Goal: Find specific page/section: Find specific page/section

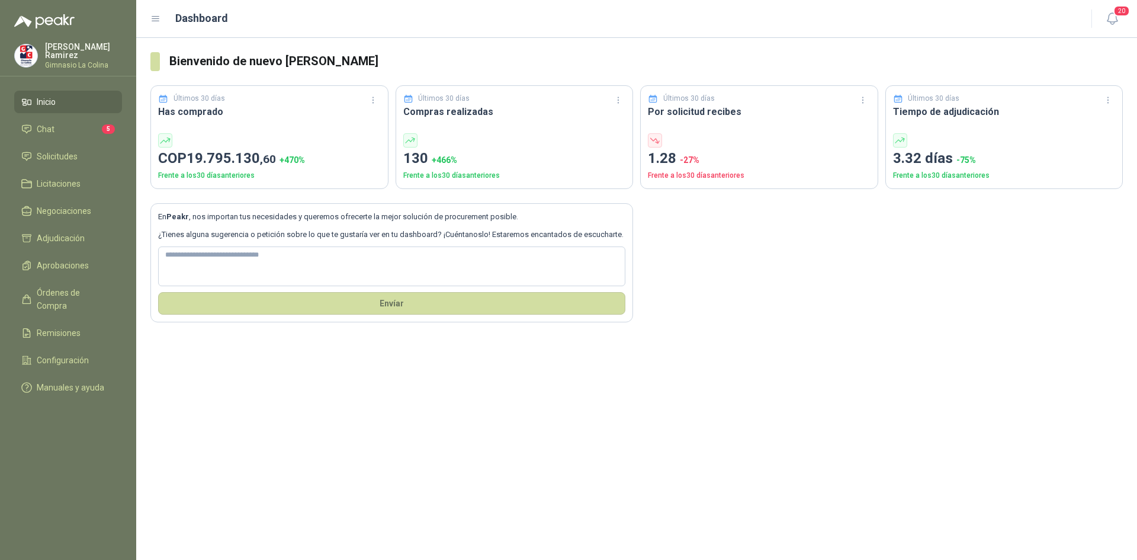
click at [76, 123] on li "Chat 5" at bounding box center [68, 129] width 94 height 13
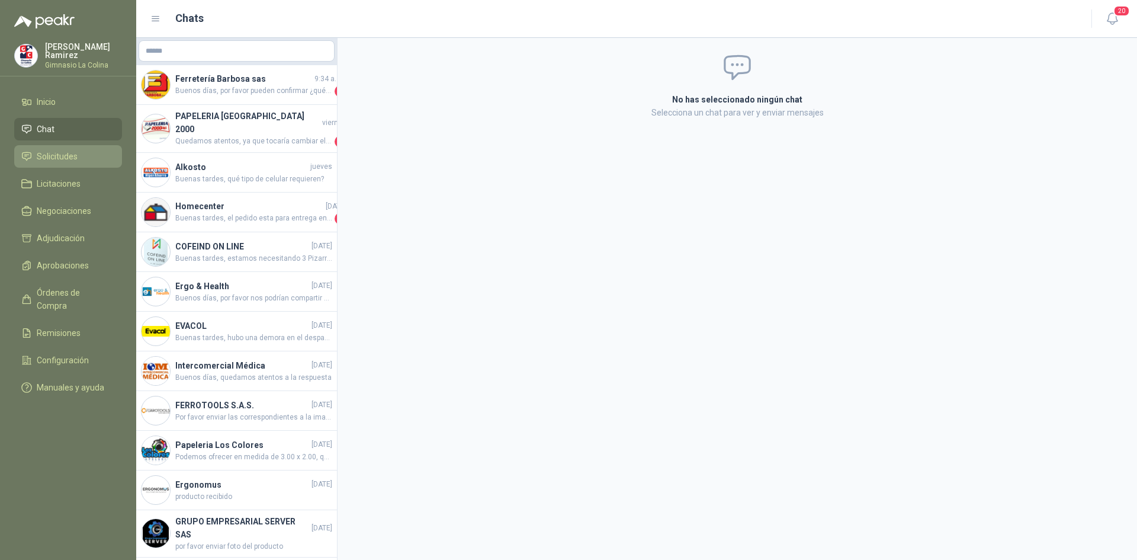
click at [63, 159] on span "Solicitudes" at bounding box center [57, 156] width 41 height 13
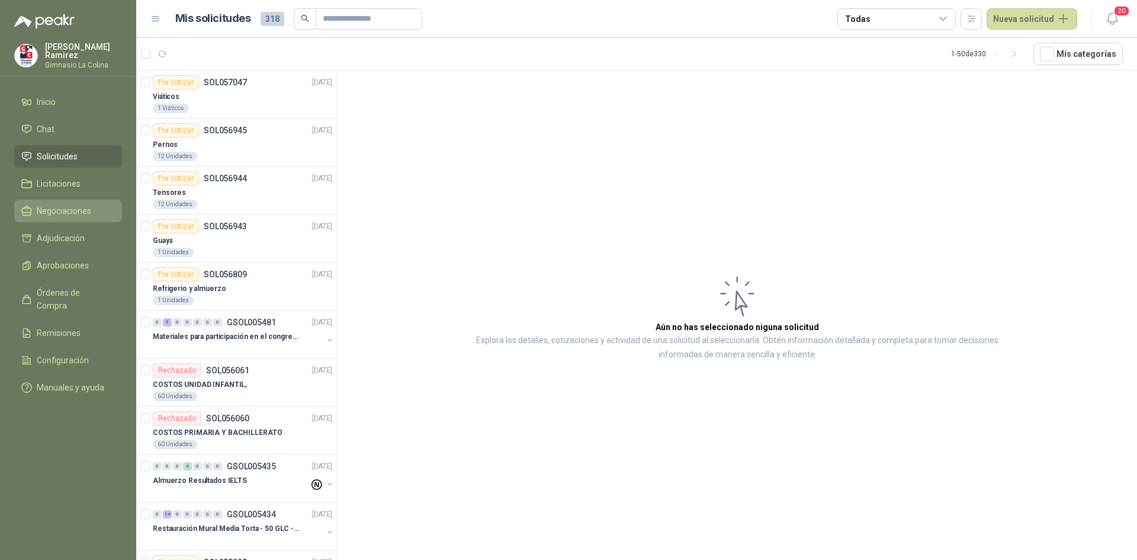
click at [88, 213] on span "Negociaciones" at bounding box center [64, 210] width 55 height 13
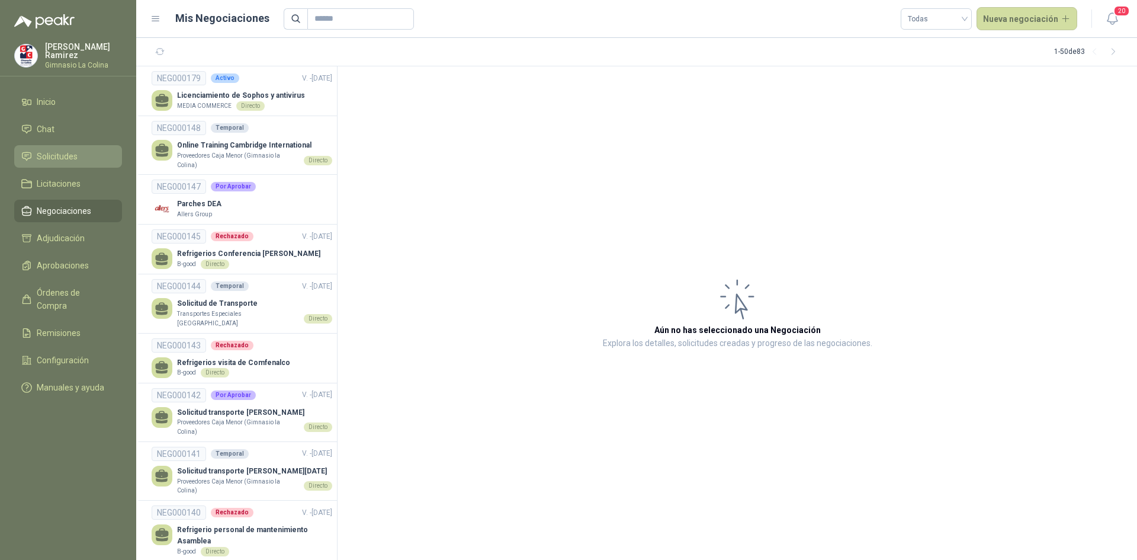
click at [74, 152] on span "Solicitudes" at bounding box center [57, 156] width 41 height 13
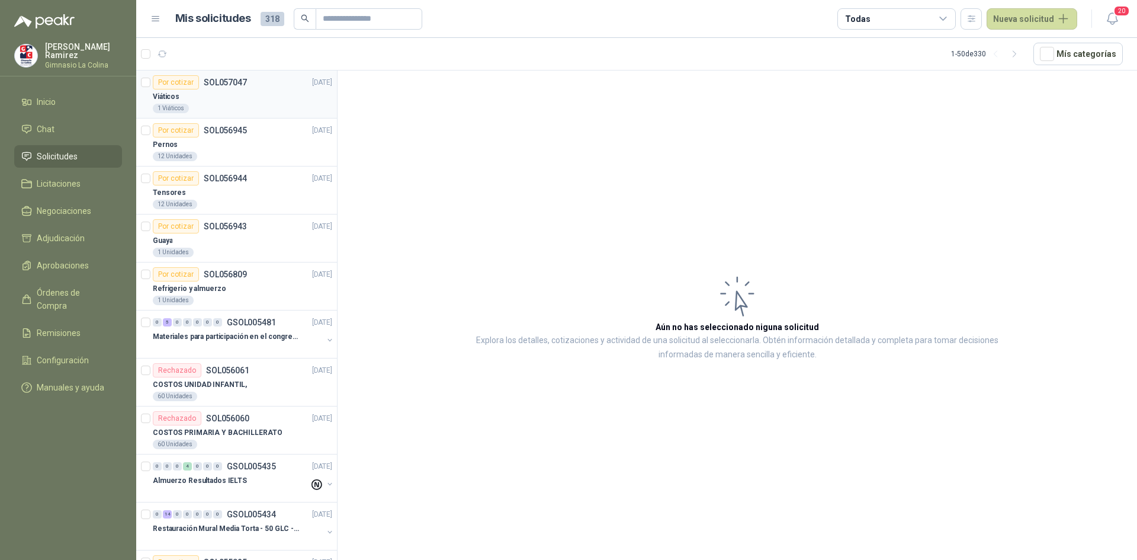
click at [267, 98] on div "Viáticos" at bounding box center [243, 96] width 180 height 14
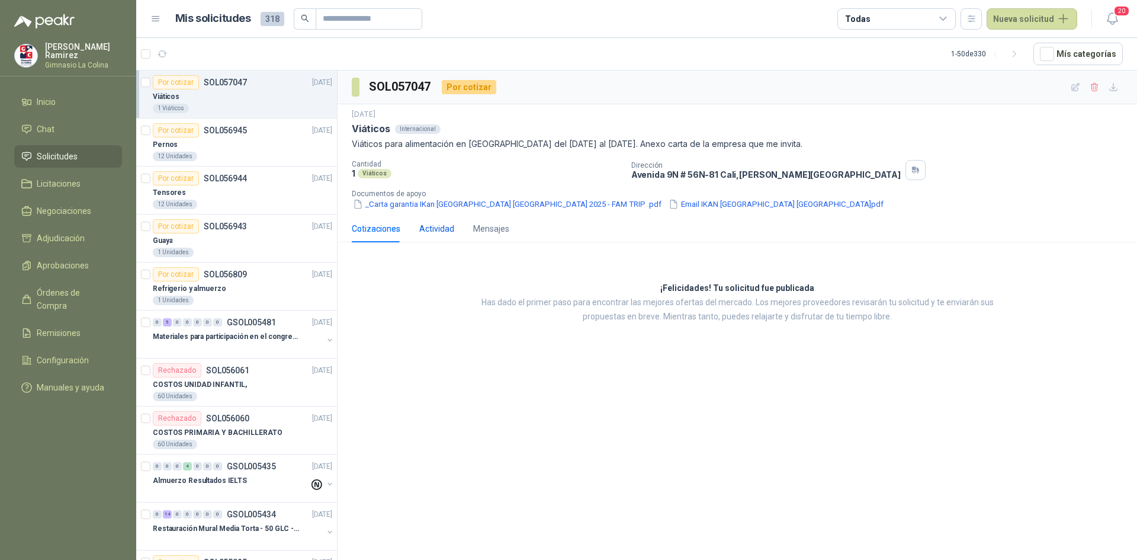
click at [430, 225] on div "Actividad" at bounding box center [436, 228] width 35 height 13
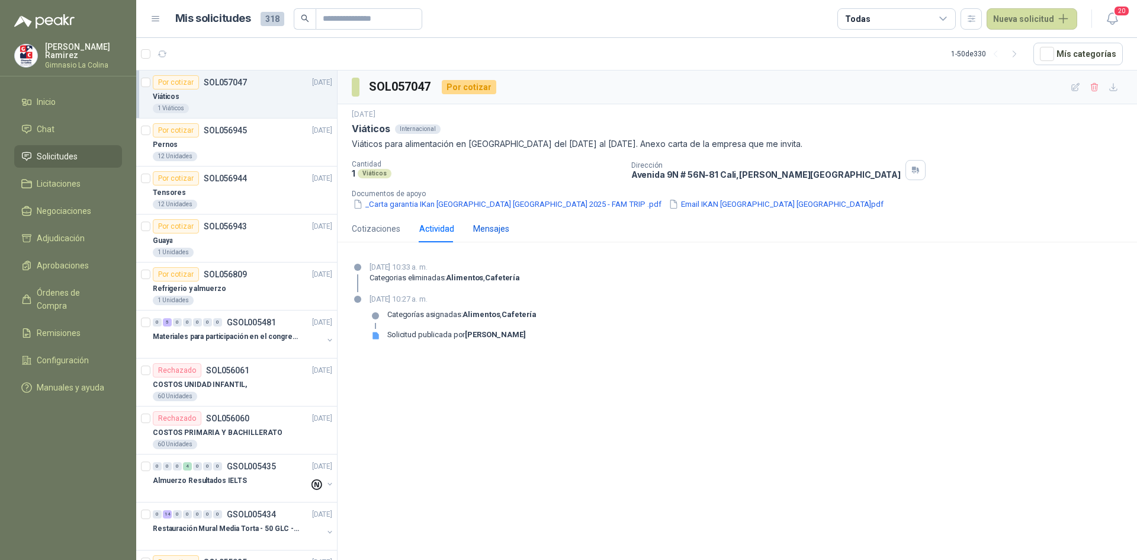
click at [492, 225] on div "Mensajes" at bounding box center [491, 228] width 36 height 13
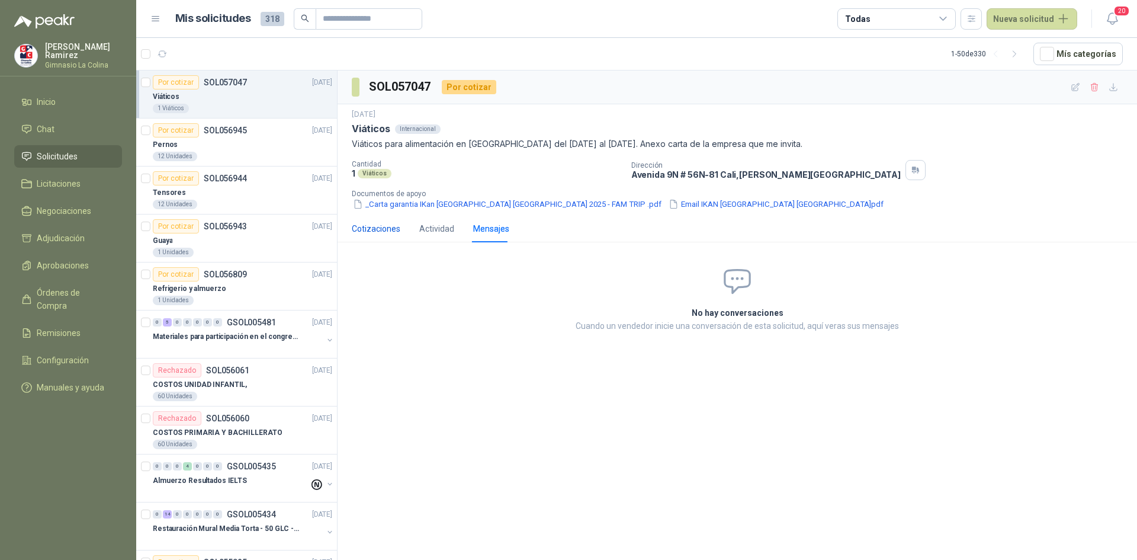
click at [383, 229] on div "Cotizaciones" at bounding box center [376, 228] width 49 height 13
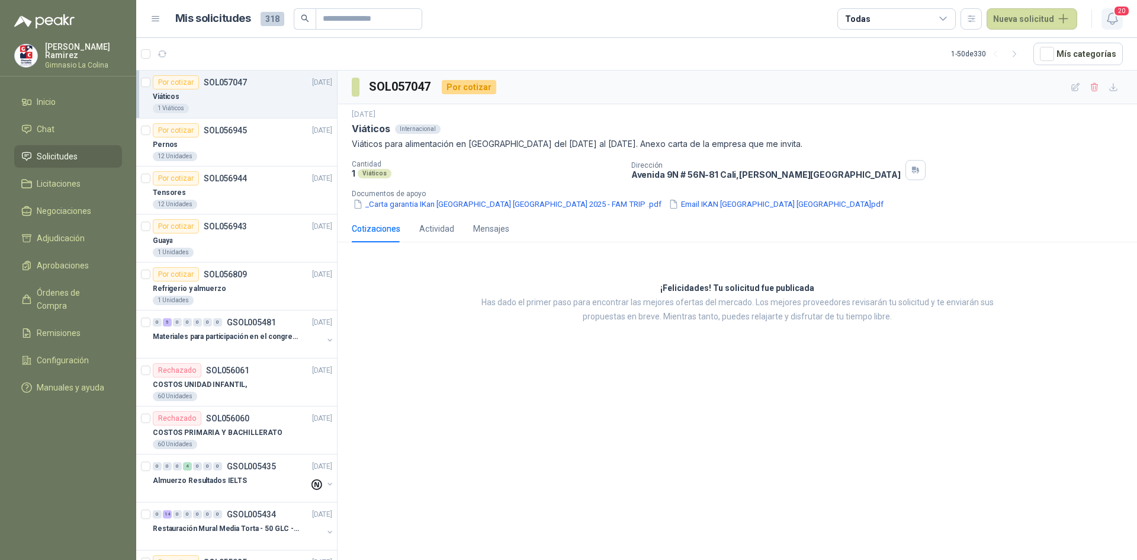
click at [1122, 25] on button "20" at bounding box center [1112, 18] width 21 height 21
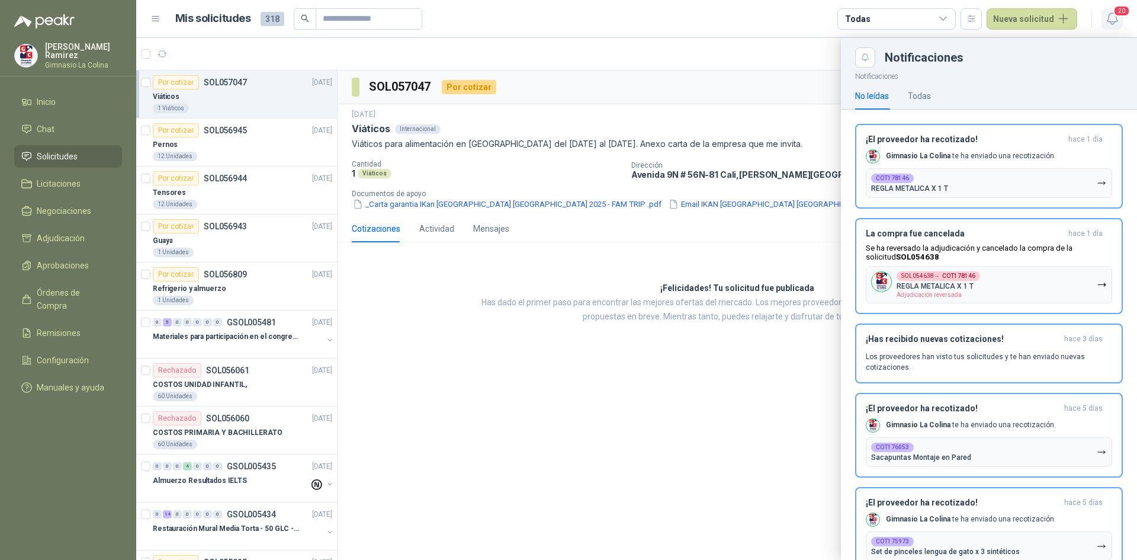
click at [1122, 25] on button "20" at bounding box center [1112, 18] width 21 height 21
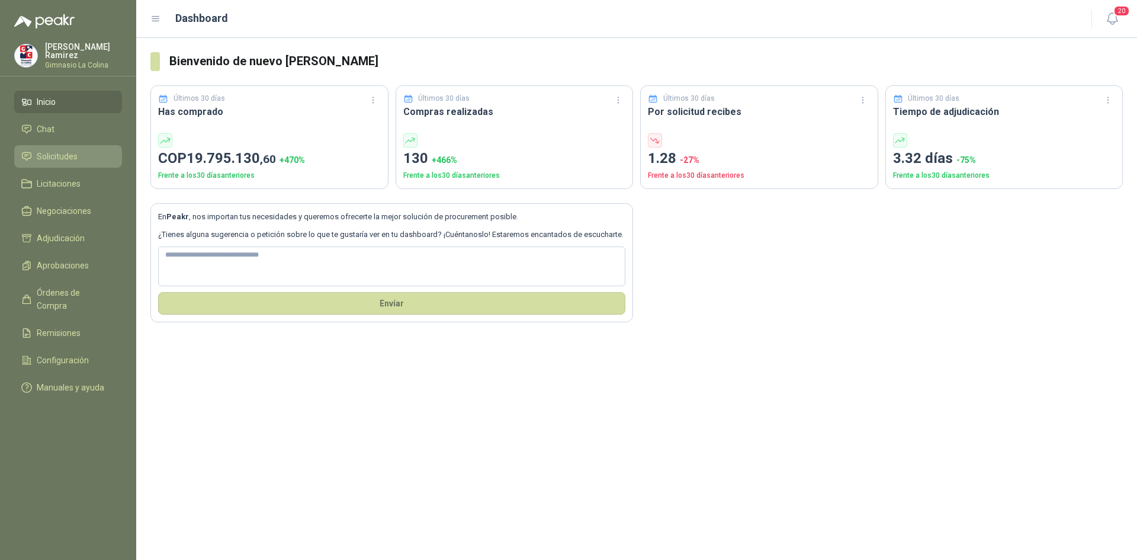
click at [58, 156] on span "Solicitudes" at bounding box center [57, 156] width 41 height 13
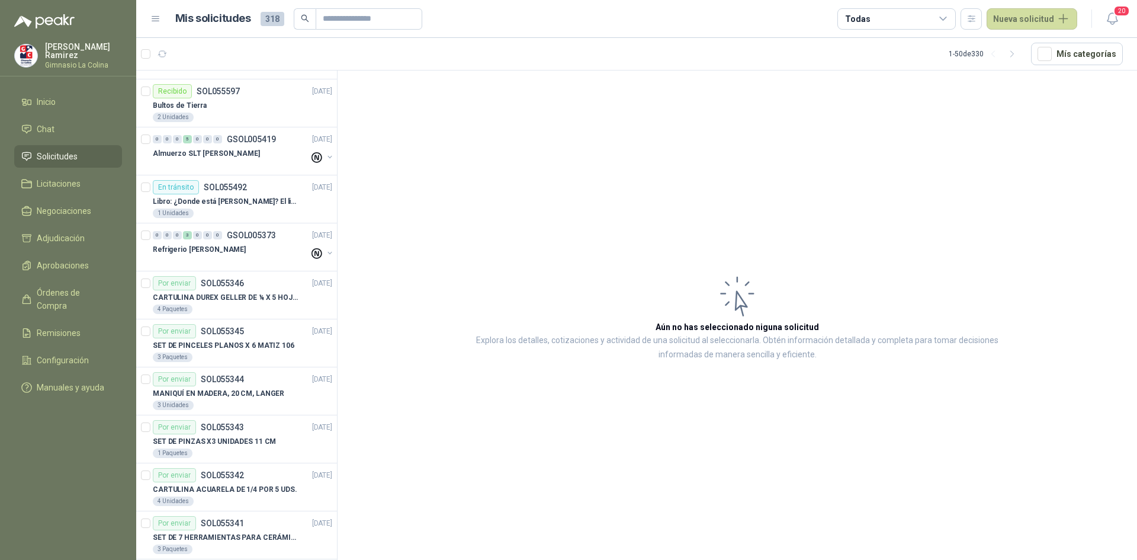
scroll to position [770, 0]
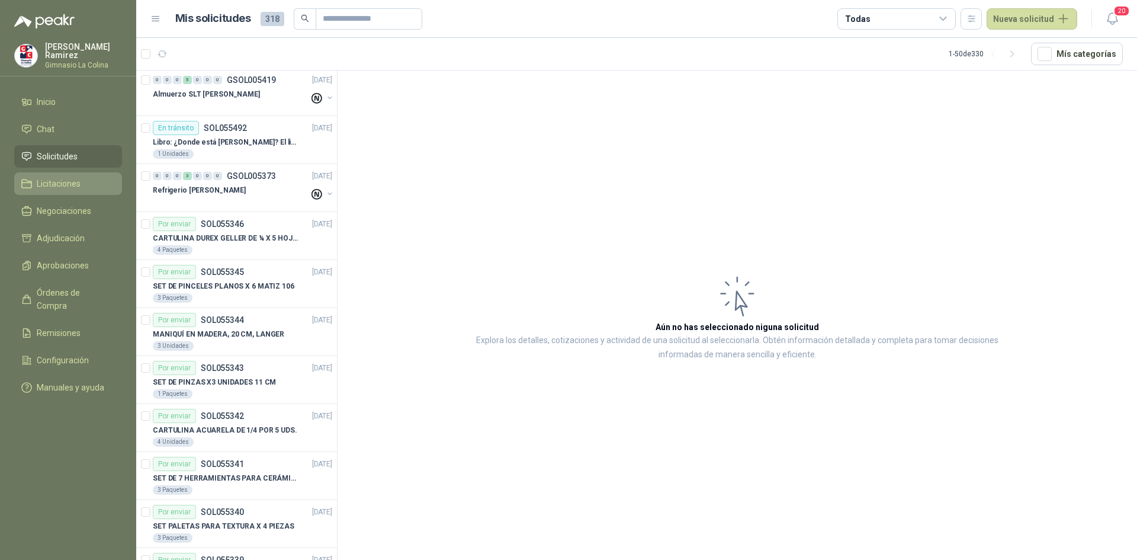
click at [73, 187] on span "Licitaciones" at bounding box center [59, 183] width 44 height 13
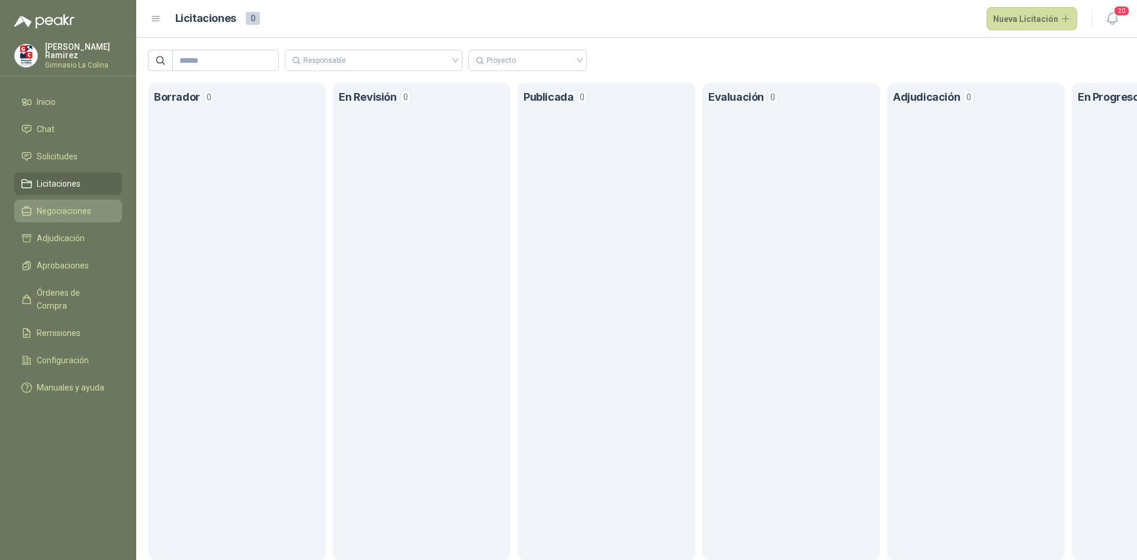
click at [68, 211] on span "Negociaciones" at bounding box center [64, 210] width 55 height 13
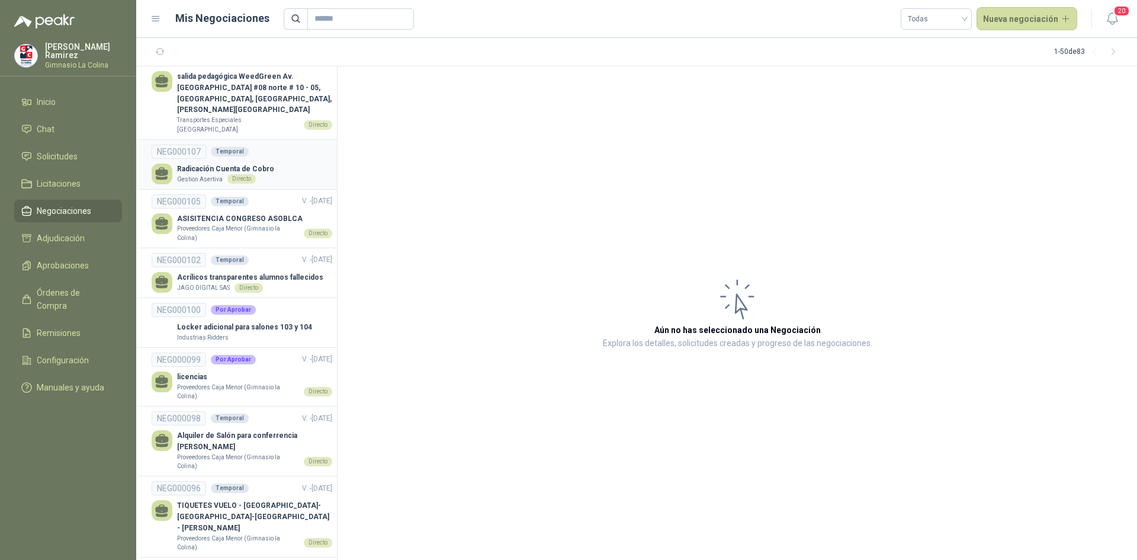
scroll to position [1718, 0]
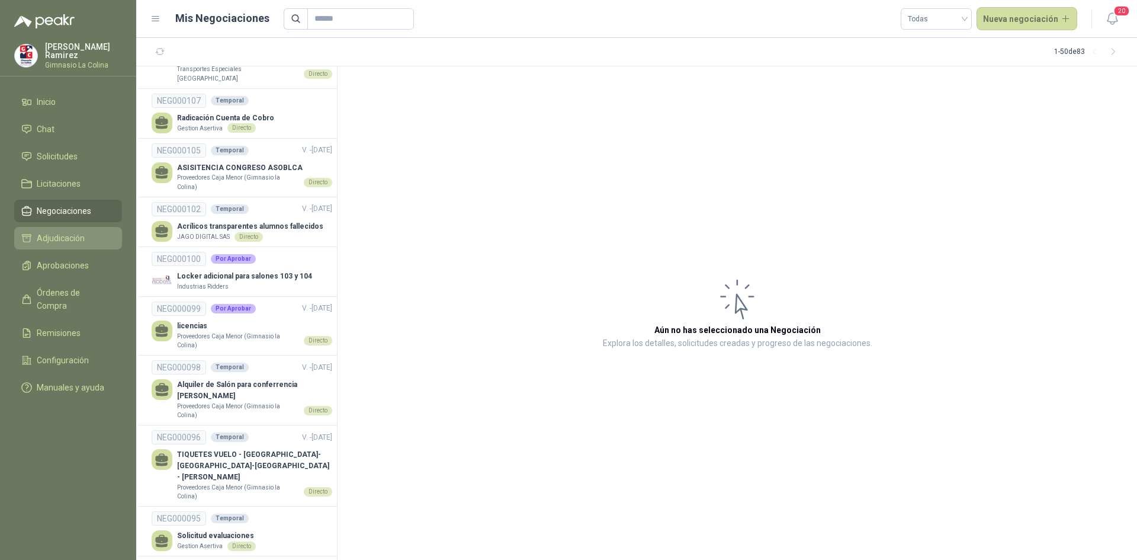
click at [66, 245] on link "Adjudicación" at bounding box center [68, 238] width 108 height 23
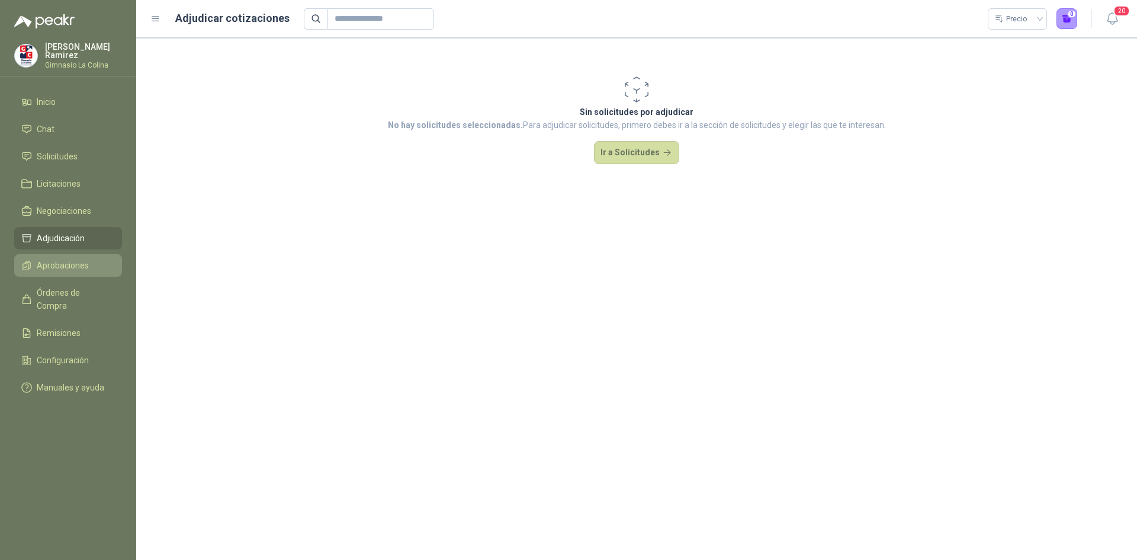
click at [66, 267] on span "Aprobaciones" at bounding box center [63, 265] width 52 height 13
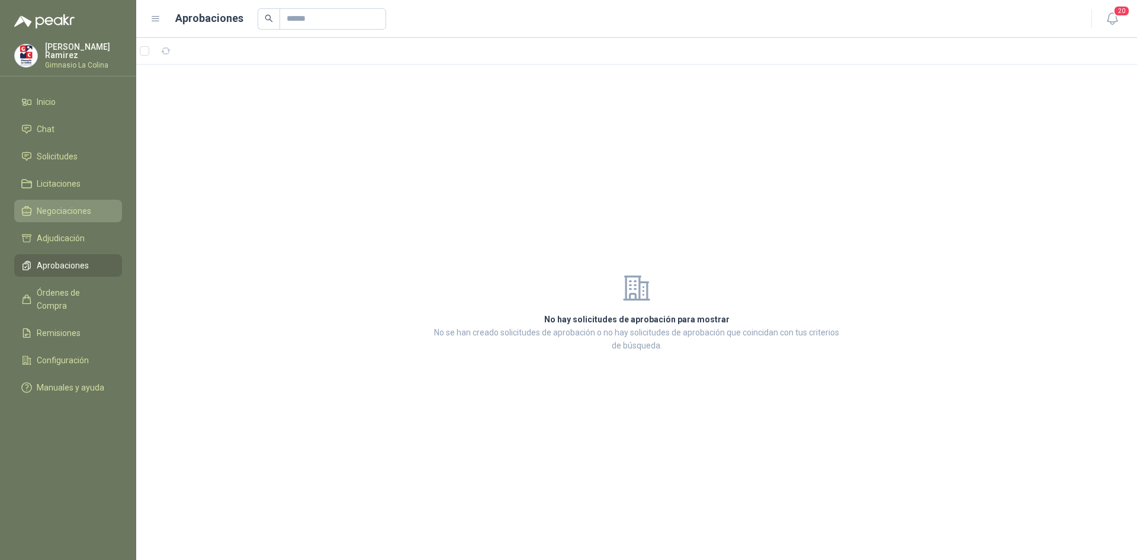
click at [50, 216] on link "Negociaciones" at bounding box center [68, 211] width 108 height 23
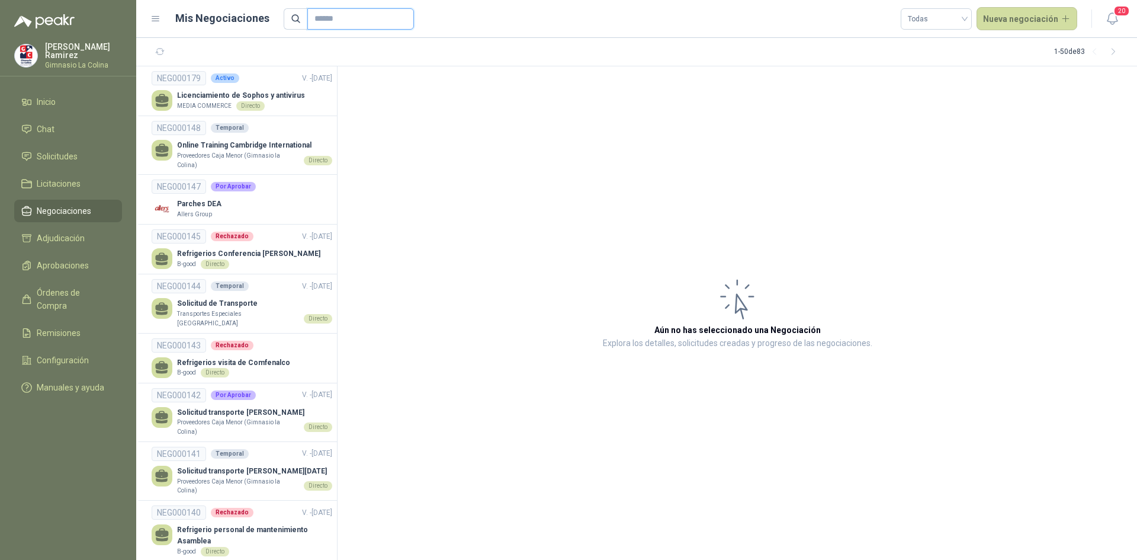
click at [350, 12] on input "text" at bounding box center [356, 19] width 83 height 20
type input "***"
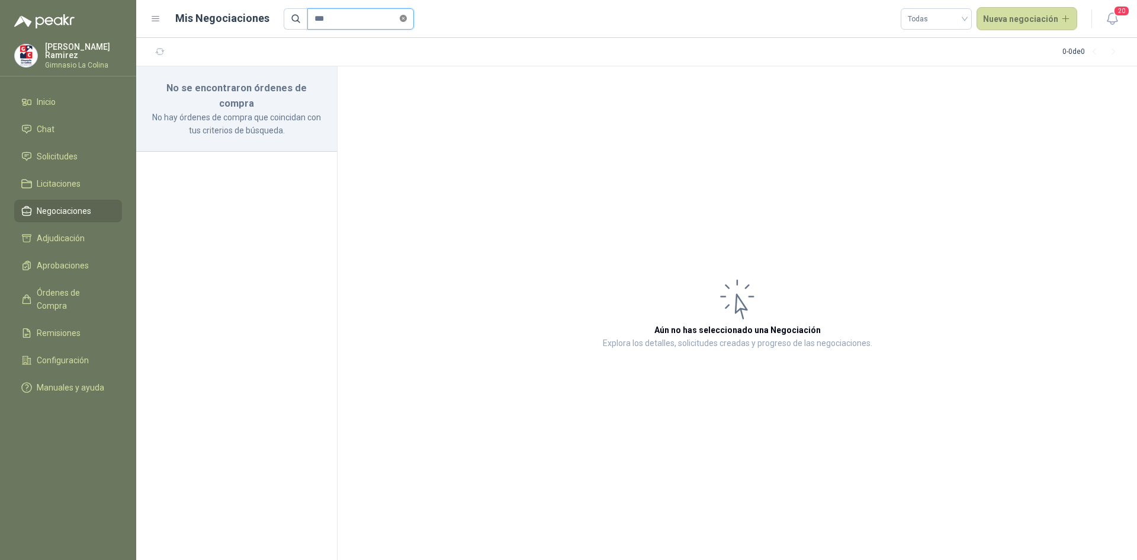
click at [407, 20] on icon "close-circle" at bounding box center [403, 18] width 7 height 7
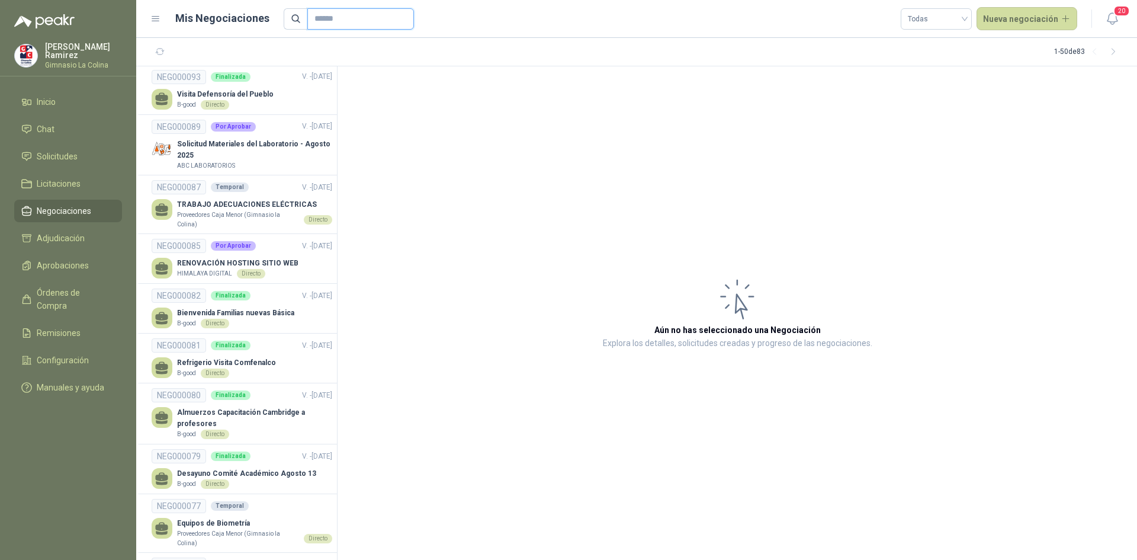
scroll to position [2281, 0]
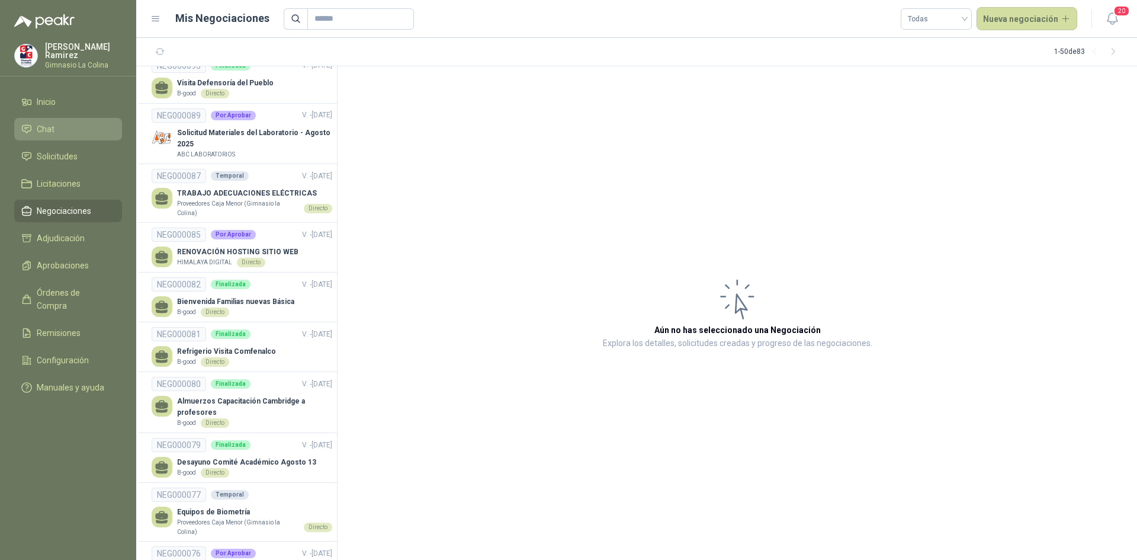
click at [83, 131] on li "Chat" at bounding box center [68, 129] width 94 height 13
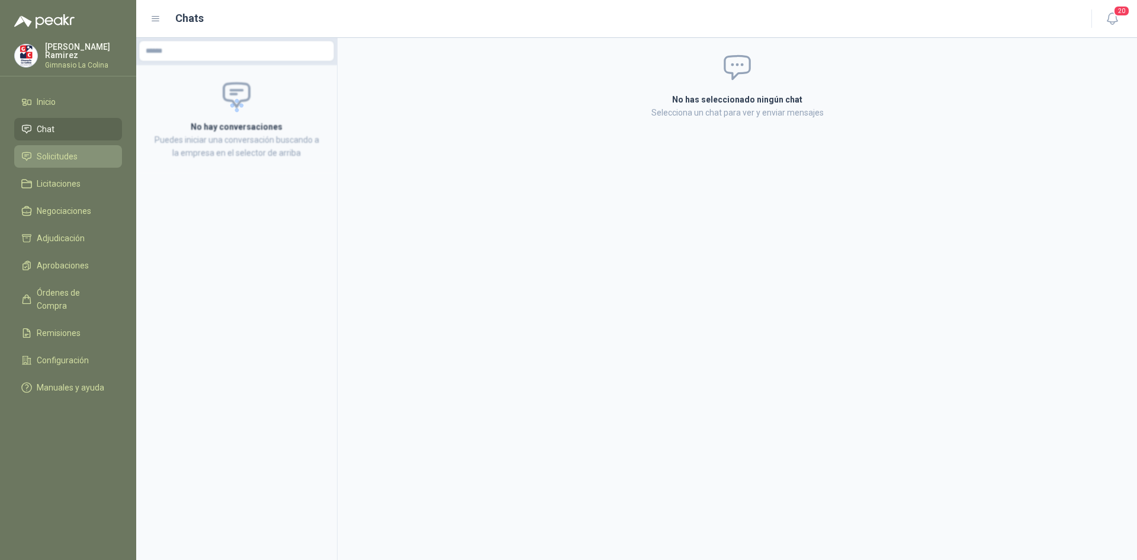
click at [75, 146] on link "Solicitudes" at bounding box center [68, 156] width 108 height 23
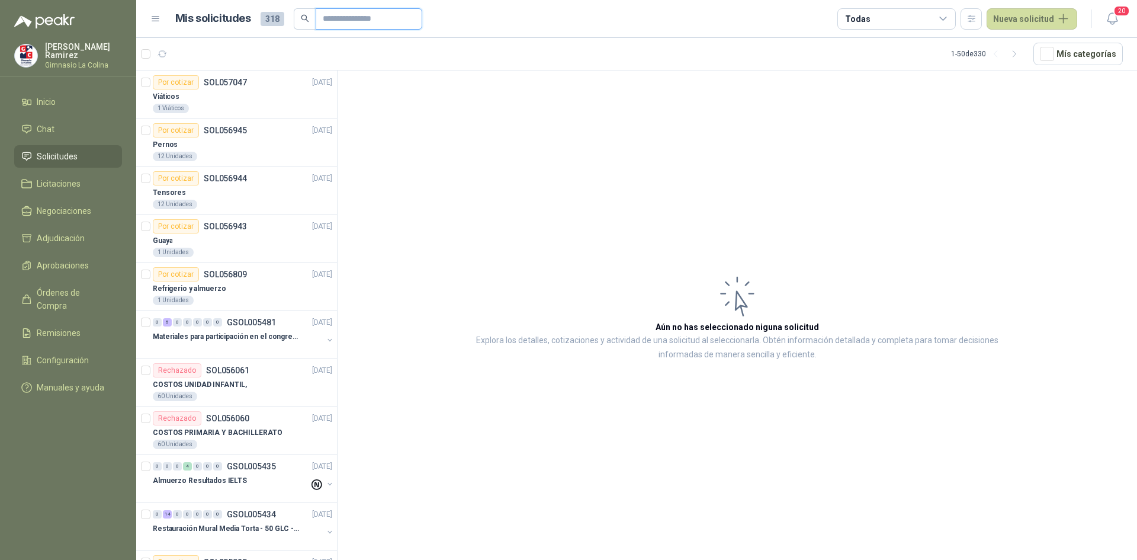
click at [353, 21] on input "text" at bounding box center [364, 19] width 83 height 20
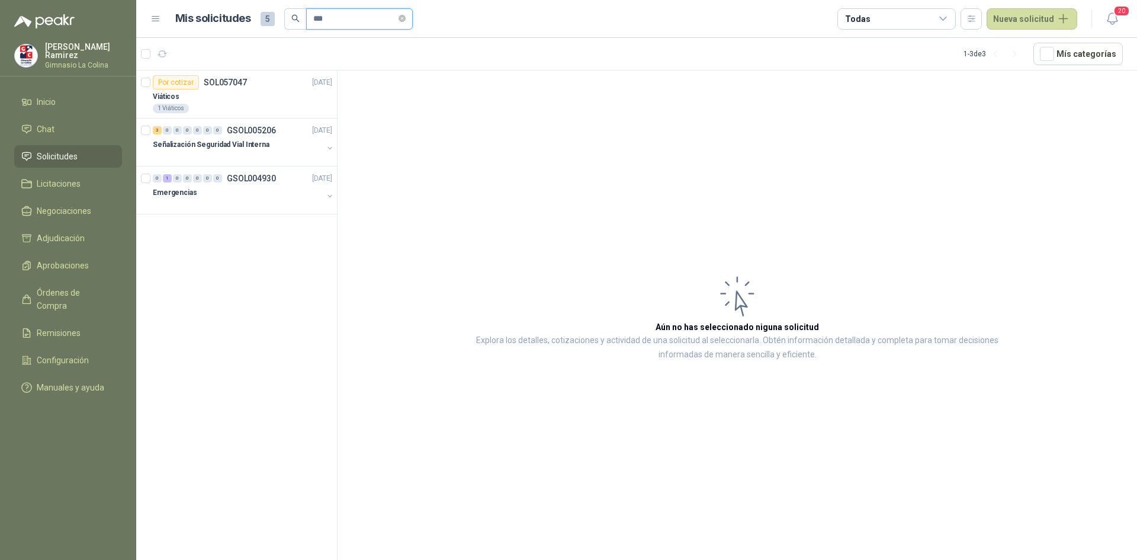
click at [340, 23] on input "***" at bounding box center [354, 19] width 83 height 20
type input "****"
drag, startPoint x: 39, startPoint y: 151, endPoint x: 211, endPoint y: 86, distance: 184.9
click at [40, 150] on span "Solicitudes" at bounding box center [57, 156] width 41 height 13
click at [406, 23] on span at bounding box center [402, 18] width 7 height 11
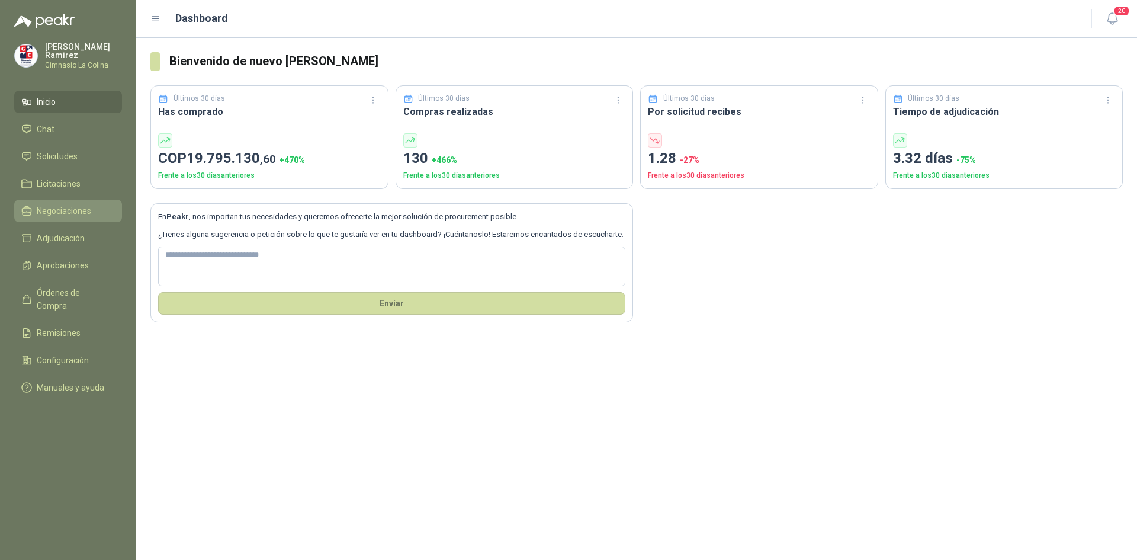
click at [73, 206] on span "Negociaciones" at bounding box center [64, 210] width 55 height 13
